Goal: Task Accomplishment & Management: Manage account settings

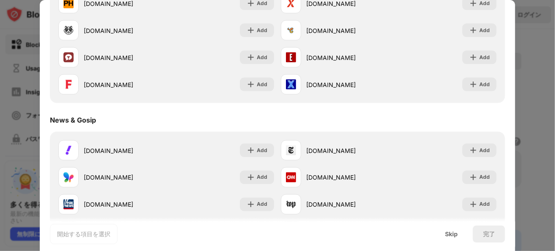
scroll to position [338, 0]
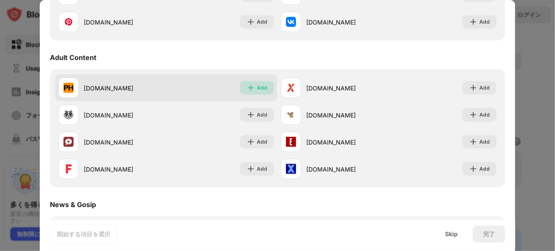
click at [263, 92] on div "Add" at bounding box center [257, 88] width 34 height 14
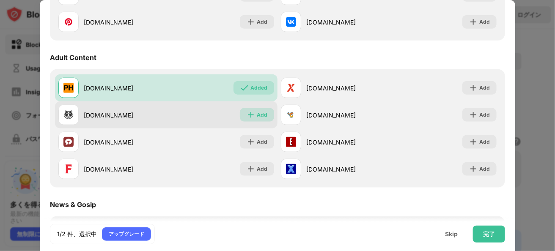
click at [257, 116] on div "Add" at bounding box center [262, 115] width 11 height 8
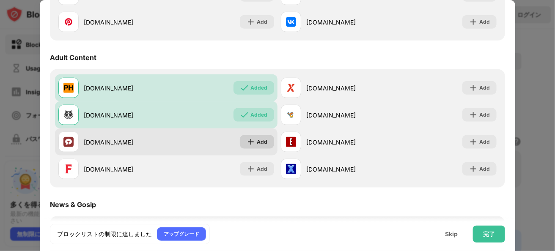
click at [253, 143] on div "Add" at bounding box center [257, 142] width 34 height 14
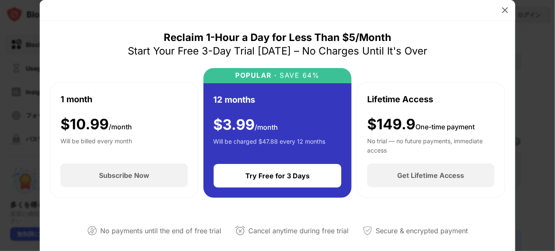
click at [514, 4] on div at bounding box center [278, 10] width 476 height 21
click at [510, 9] on div at bounding box center [505, 10] width 14 height 14
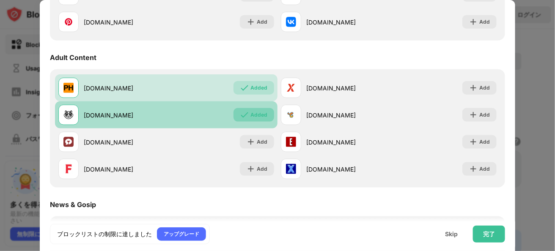
click at [242, 116] on img at bounding box center [244, 115] width 8 height 8
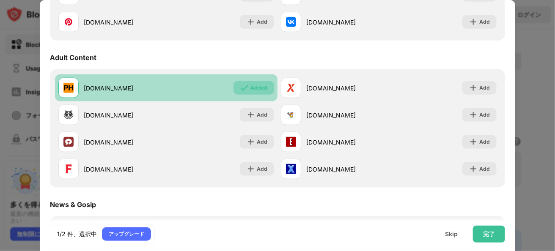
click at [250, 91] on div "Added" at bounding box center [258, 88] width 17 height 8
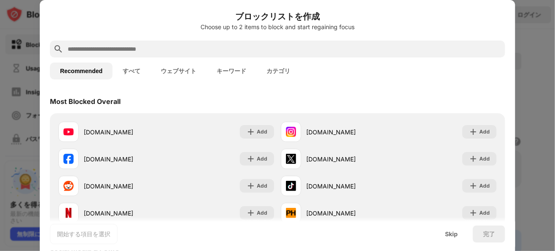
click at [235, 74] on button "キーワード" at bounding box center [231, 71] width 50 height 17
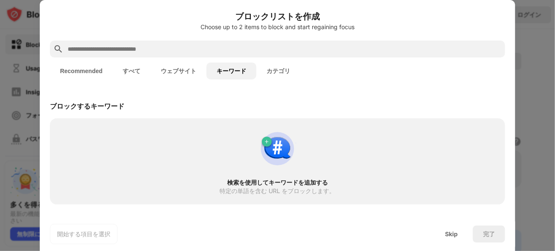
click at [188, 68] on button "ウェブサイト" at bounding box center [179, 71] width 56 height 17
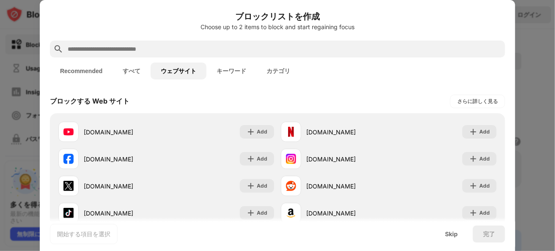
click at [128, 71] on button "すべて" at bounding box center [132, 71] width 38 height 17
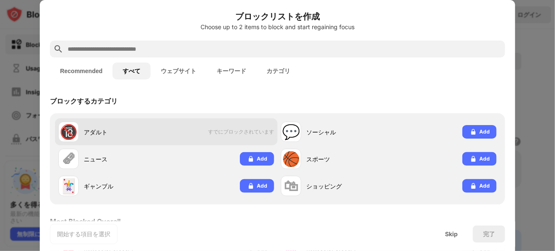
click at [243, 134] on span "すでにブロックされています" at bounding box center [241, 132] width 66 height 7
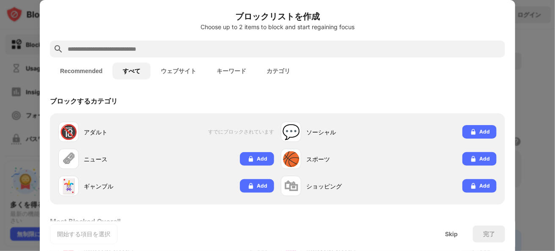
click at [178, 75] on button "ウェブサイト" at bounding box center [179, 71] width 56 height 17
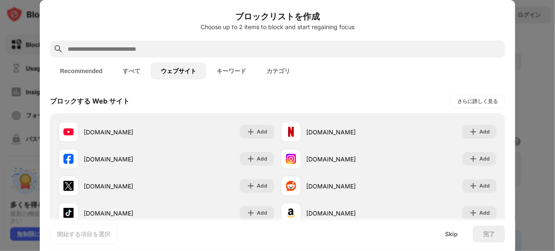
click at [237, 72] on button "キーワード" at bounding box center [231, 71] width 50 height 17
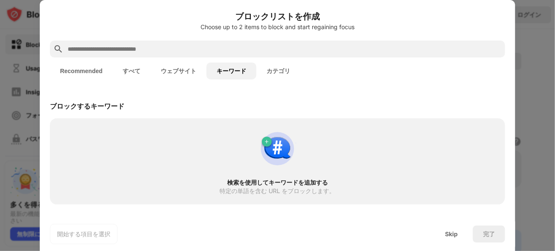
click at [276, 71] on button "カテゴリ" at bounding box center [278, 71] width 44 height 17
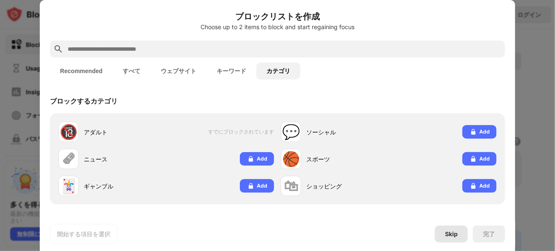
click at [455, 237] on div "Skip" at bounding box center [451, 234] width 13 height 7
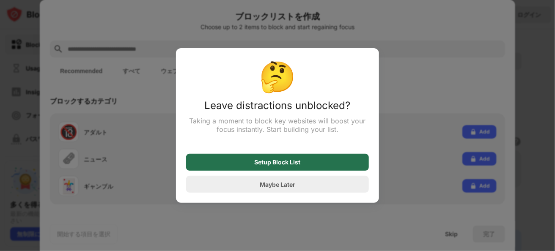
click at [287, 165] on div "Setup Block List" at bounding box center [278, 162] width 46 height 7
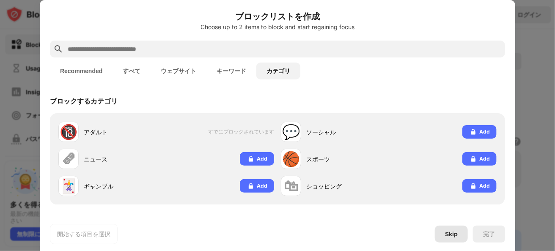
click at [441, 237] on div "Skip" at bounding box center [451, 234] width 33 height 17
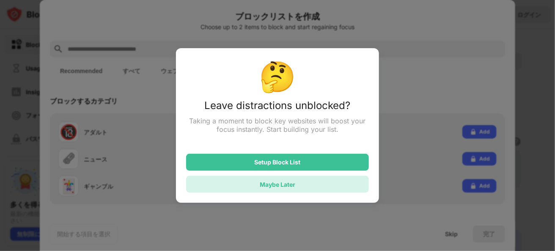
click at [325, 191] on div "Maybe Later" at bounding box center [277, 184] width 183 height 17
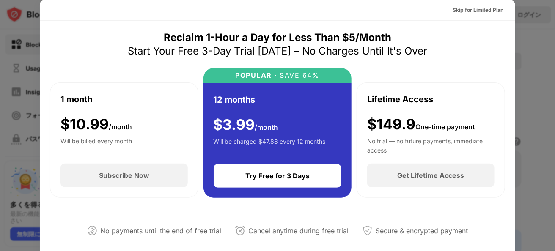
click at [543, 33] on div at bounding box center [277, 125] width 555 height 251
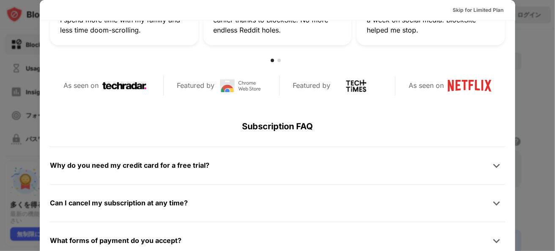
scroll to position [435, 0]
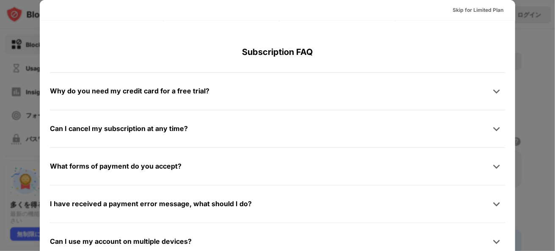
click at [15, 144] on div at bounding box center [277, 125] width 555 height 251
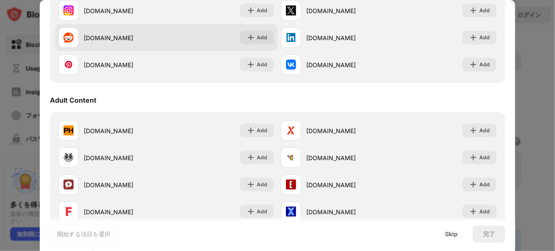
scroll to position [338, 0]
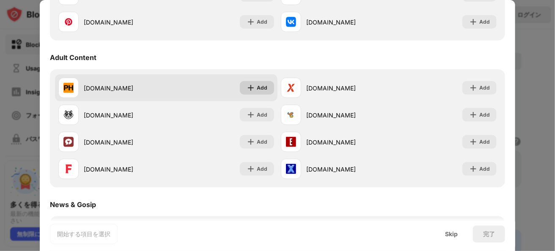
click at [253, 89] on div "Add" at bounding box center [257, 88] width 34 height 14
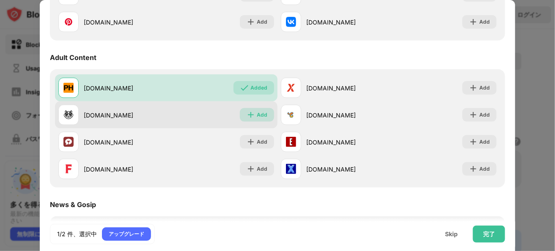
click at [257, 112] on div "Add" at bounding box center [262, 115] width 11 height 8
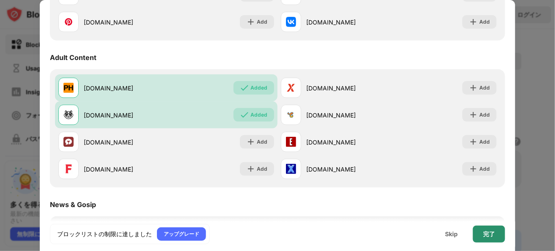
click at [487, 235] on div "完了" at bounding box center [489, 234] width 12 height 7
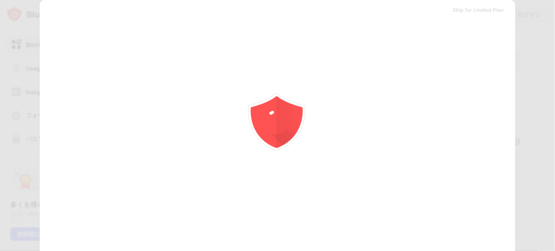
scroll to position [0, 0]
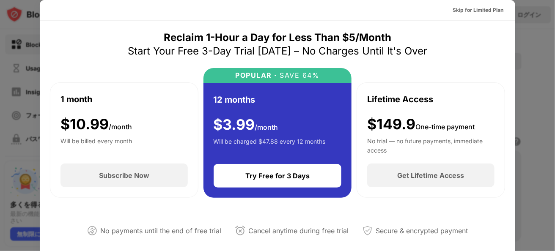
drag, startPoint x: 417, startPoint y: 83, endPoint x: 480, endPoint y: 17, distance: 91.6
click at [480, 17] on div "Skip for Limited Plan" at bounding box center [478, 10] width 64 height 14
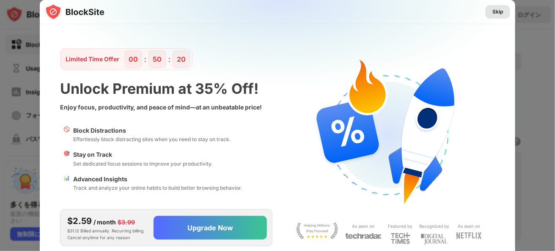
click at [500, 12] on div "Skip" at bounding box center [497, 12] width 11 height 8
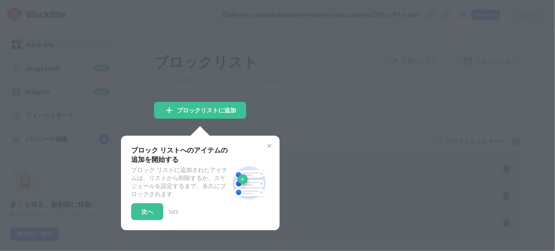
click at [344, 93] on div at bounding box center [277, 125] width 555 height 251
click at [265, 149] on div "ブロック リストへのアイテムの追加を開始する ブロック リストに追加されたアイテムは、リストから削除するか、スケジュールを設定するまで、永久にブロックされます…" at bounding box center [200, 183] width 138 height 74
click at [269, 146] on img at bounding box center [269, 146] width 7 height 7
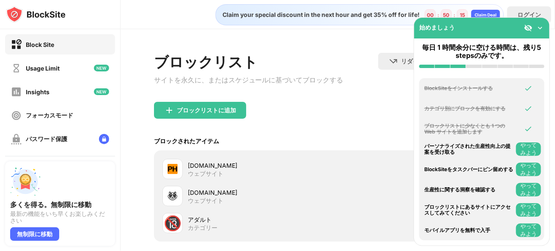
click at [539, 29] on img at bounding box center [540, 28] width 8 height 8
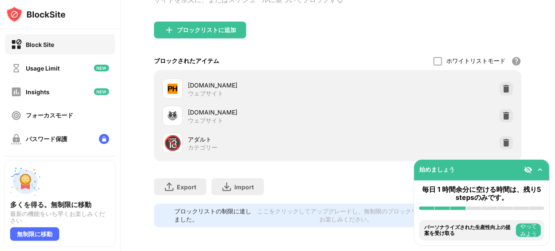
scroll to position [90, 0]
click at [502, 139] on img at bounding box center [506, 143] width 8 height 8
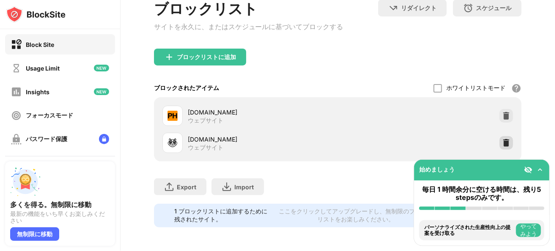
click at [500, 136] on div at bounding box center [507, 143] width 14 height 14
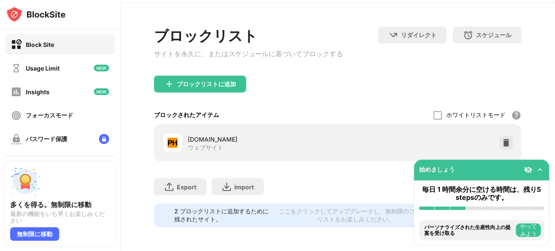
click at [502, 124] on div "pornhub.com ウェブサイト" at bounding box center [338, 142] width 368 height 37
click at [502, 139] on img at bounding box center [506, 143] width 8 height 8
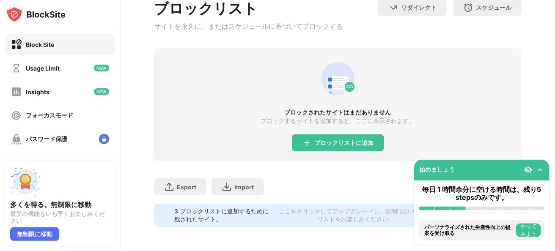
click at [542, 169] on img at bounding box center [540, 170] width 8 height 8
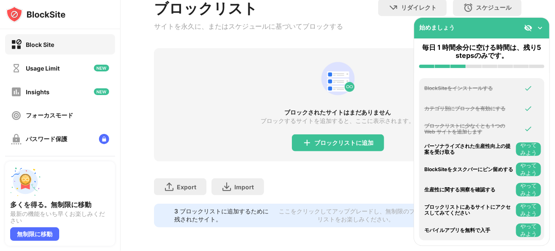
click at [543, 30] on img at bounding box center [540, 28] width 8 height 8
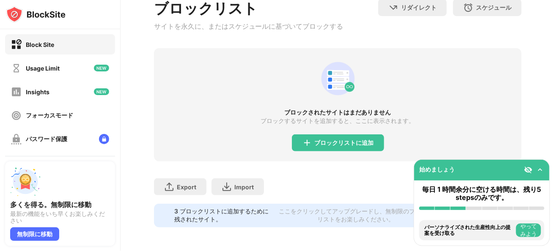
scroll to position [0, 0]
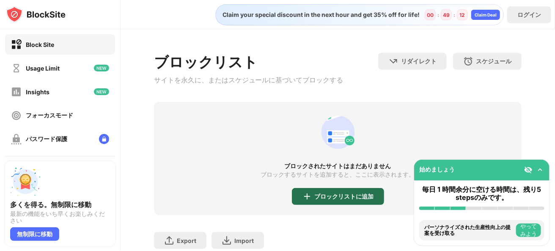
click at [315, 197] on div "ブロックリストに追加" at bounding box center [344, 196] width 59 height 7
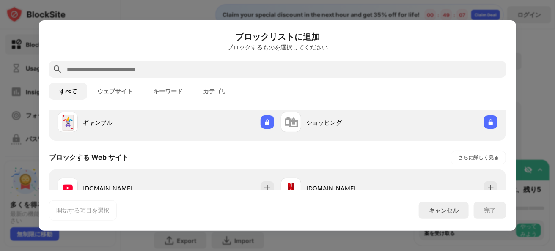
scroll to position [127, 0]
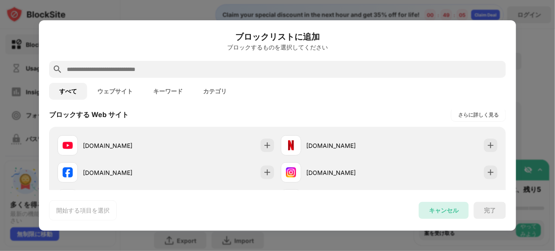
click at [434, 209] on div "キャンセル" at bounding box center [444, 211] width 30 height 8
